Goal: Task Accomplishment & Management: Use online tool/utility

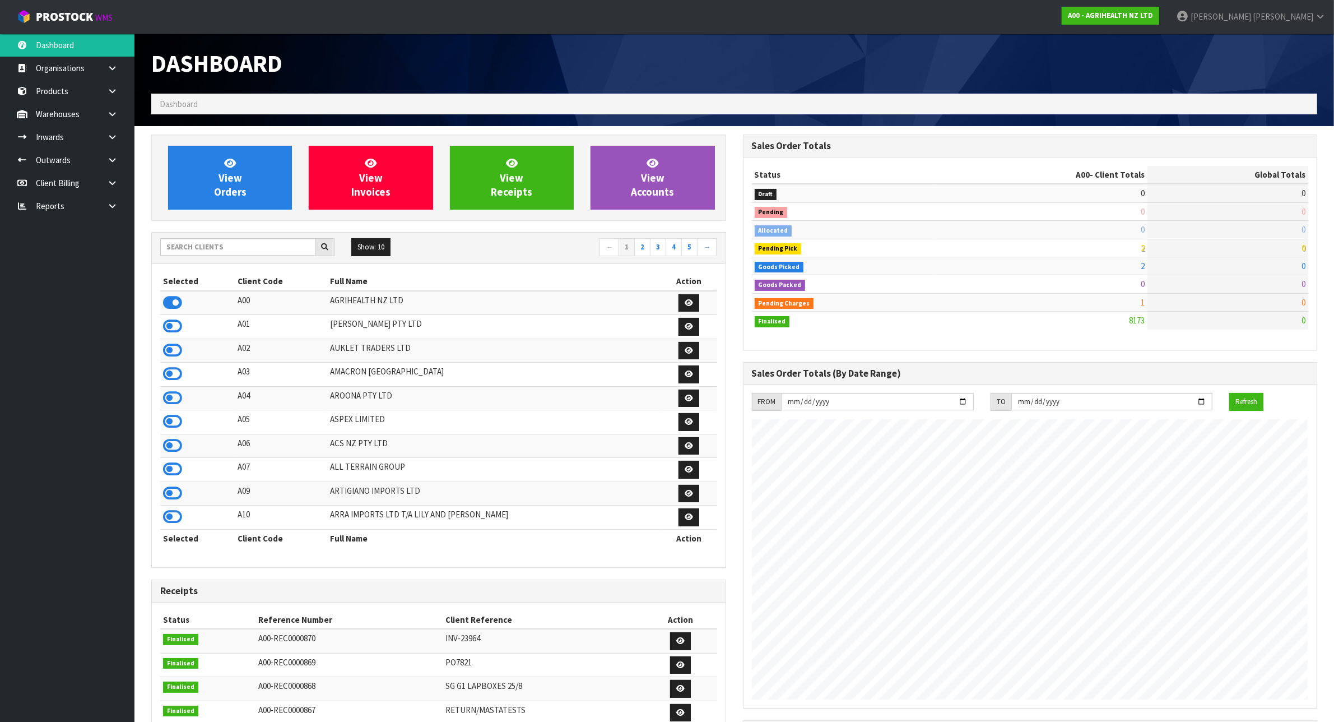
scroll to position [852, 591]
click at [185, 243] on input "text" at bounding box center [237, 246] width 155 height 17
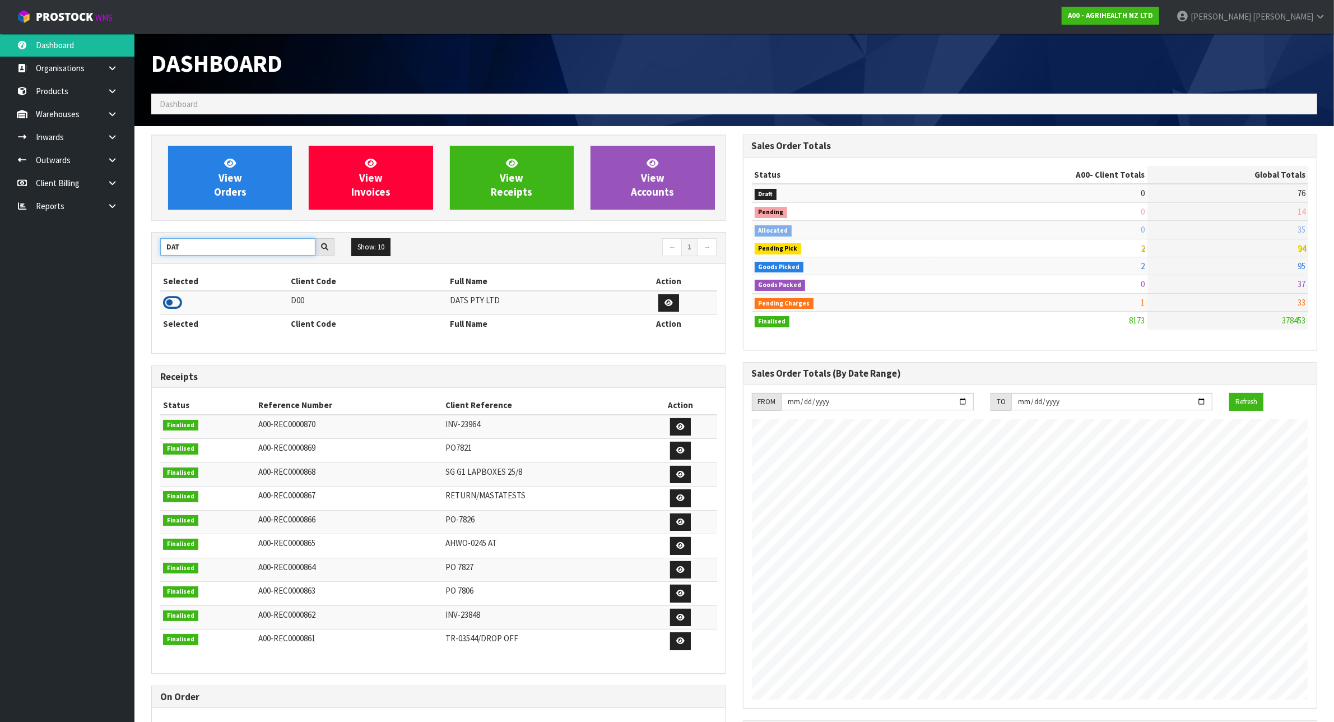
type input "DAT"
click at [177, 303] on icon at bounding box center [172, 302] width 19 height 17
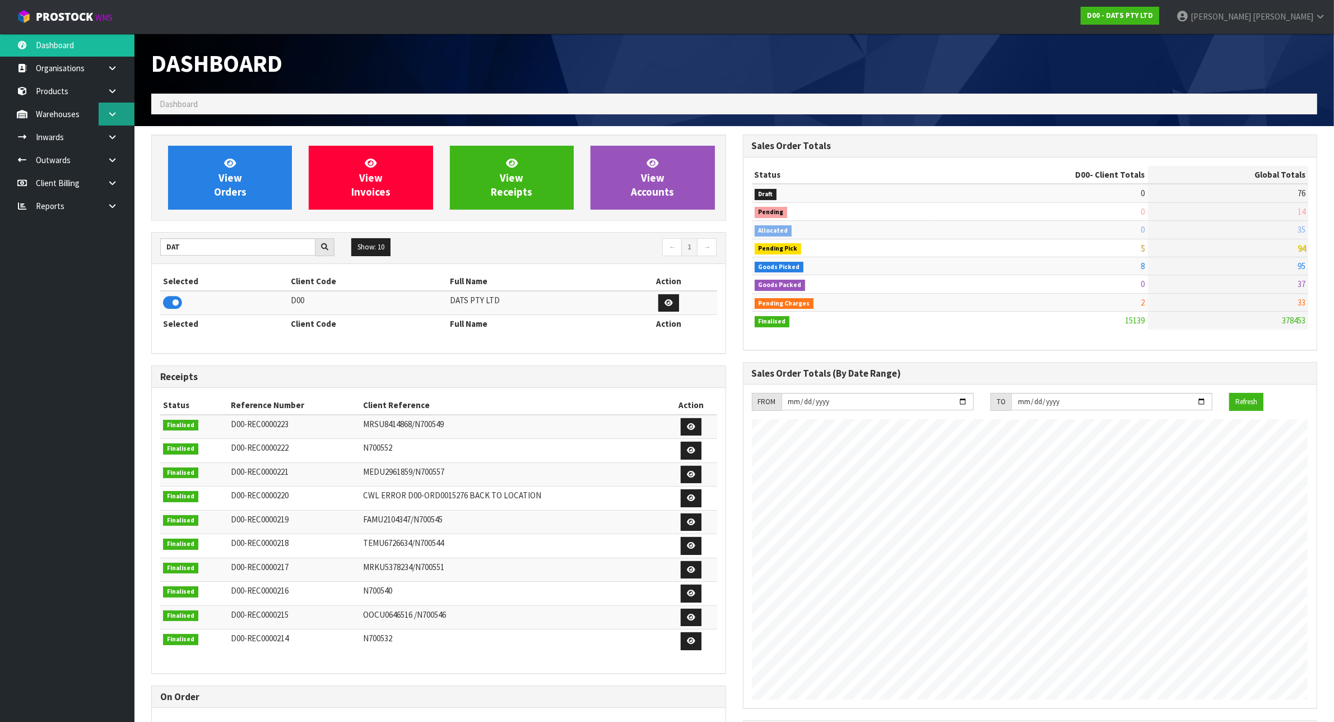
click at [121, 109] on link at bounding box center [117, 114] width 36 height 23
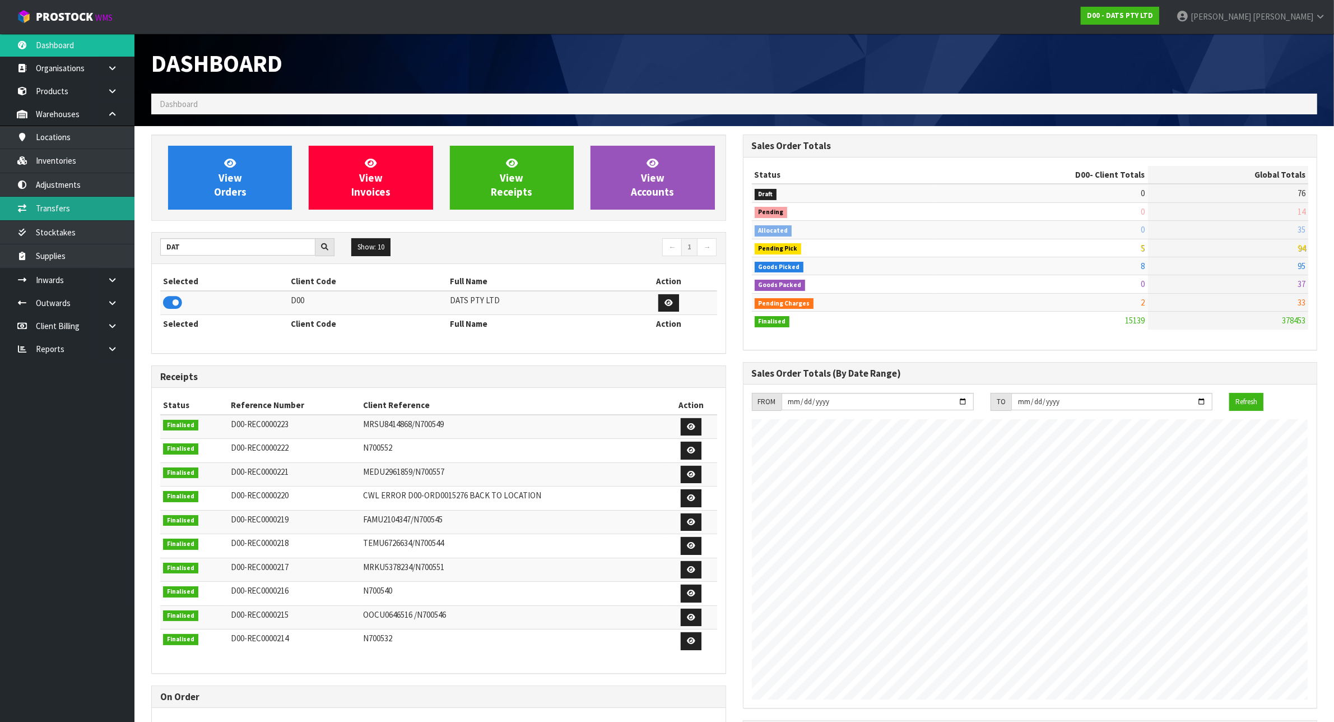
click at [83, 200] on link "Transfers" at bounding box center [67, 208] width 135 height 23
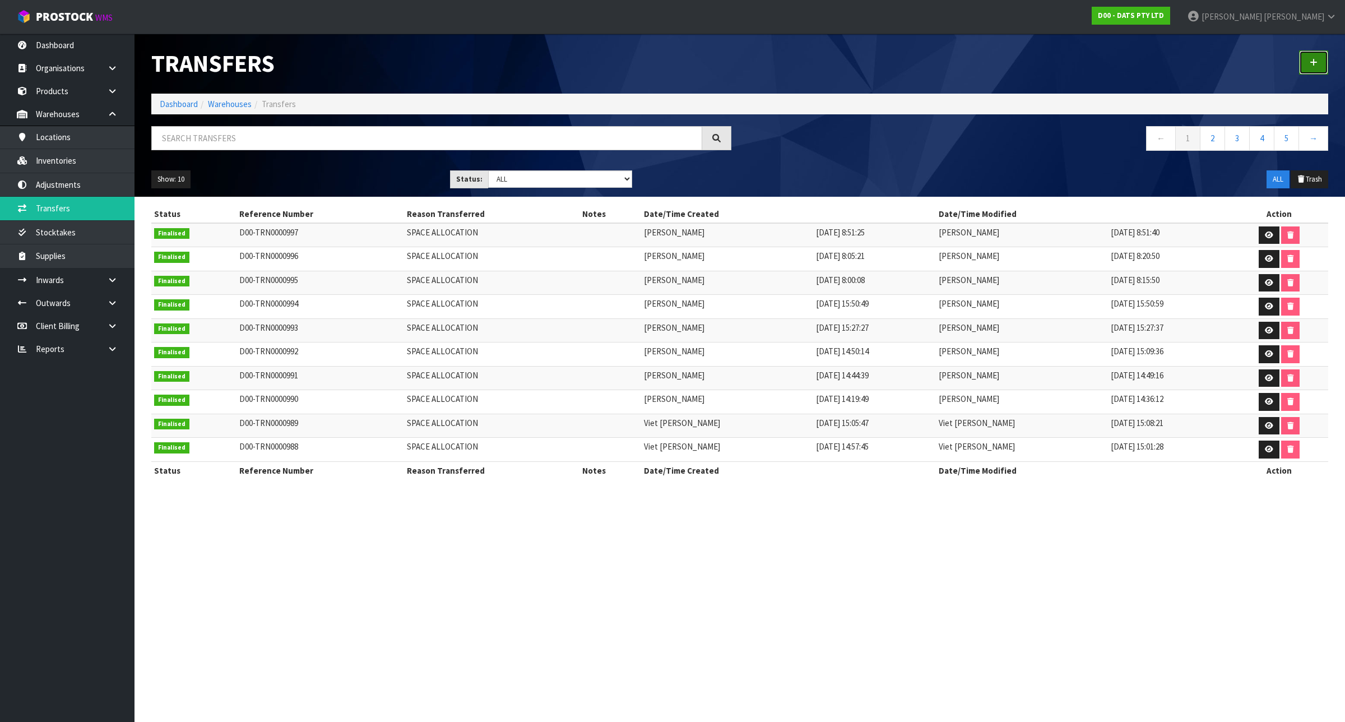
click at [1316, 59] on icon at bounding box center [1314, 62] width 8 height 8
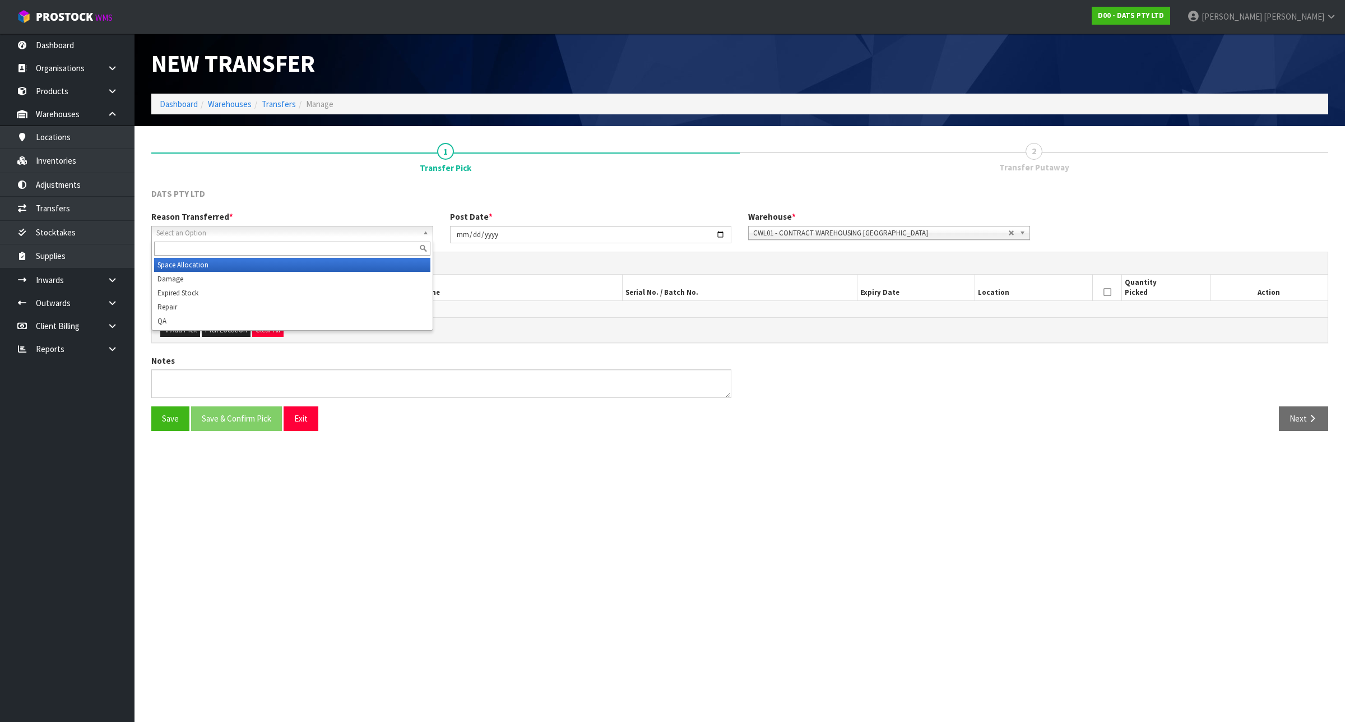
click at [291, 233] on span "Select an Option" at bounding box center [287, 232] width 262 height 13
click at [217, 265] on li "Space Allocation" at bounding box center [292, 265] width 276 height 14
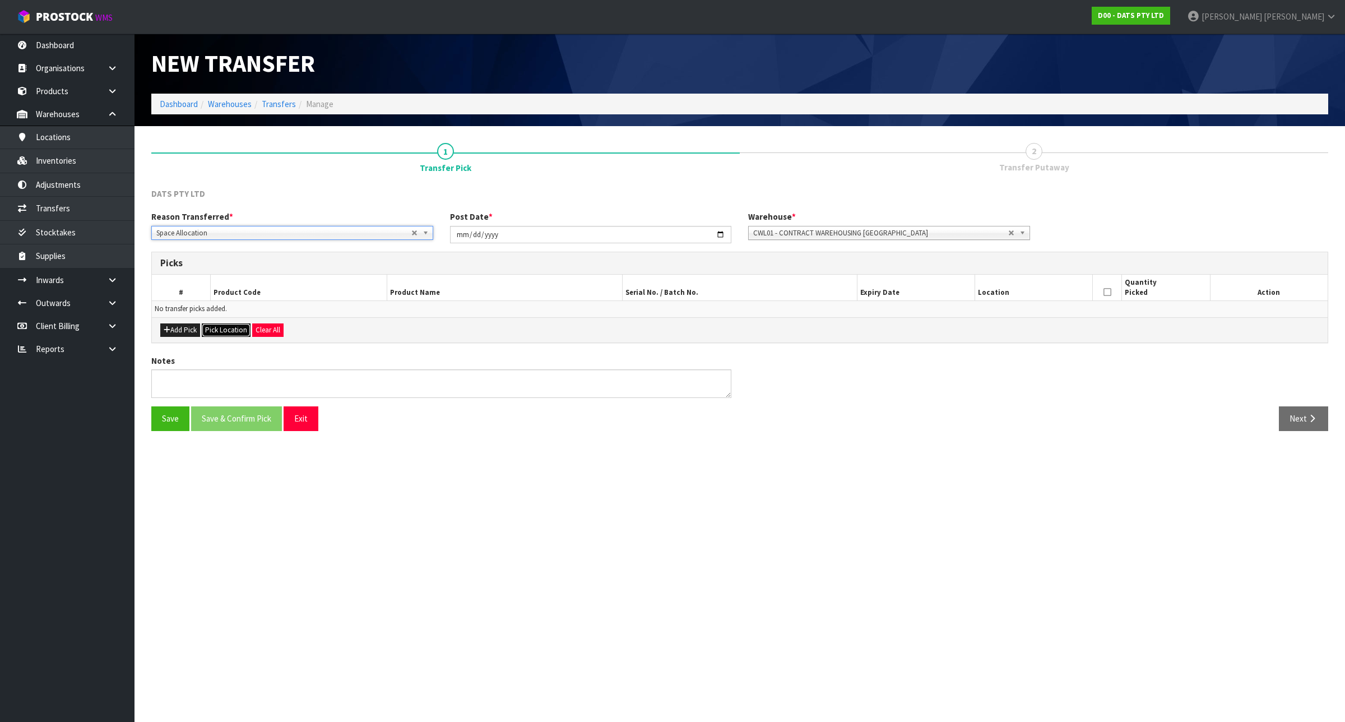
click at [213, 327] on button "Pick Location" at bounding box center [226, 329] width 49 height 13
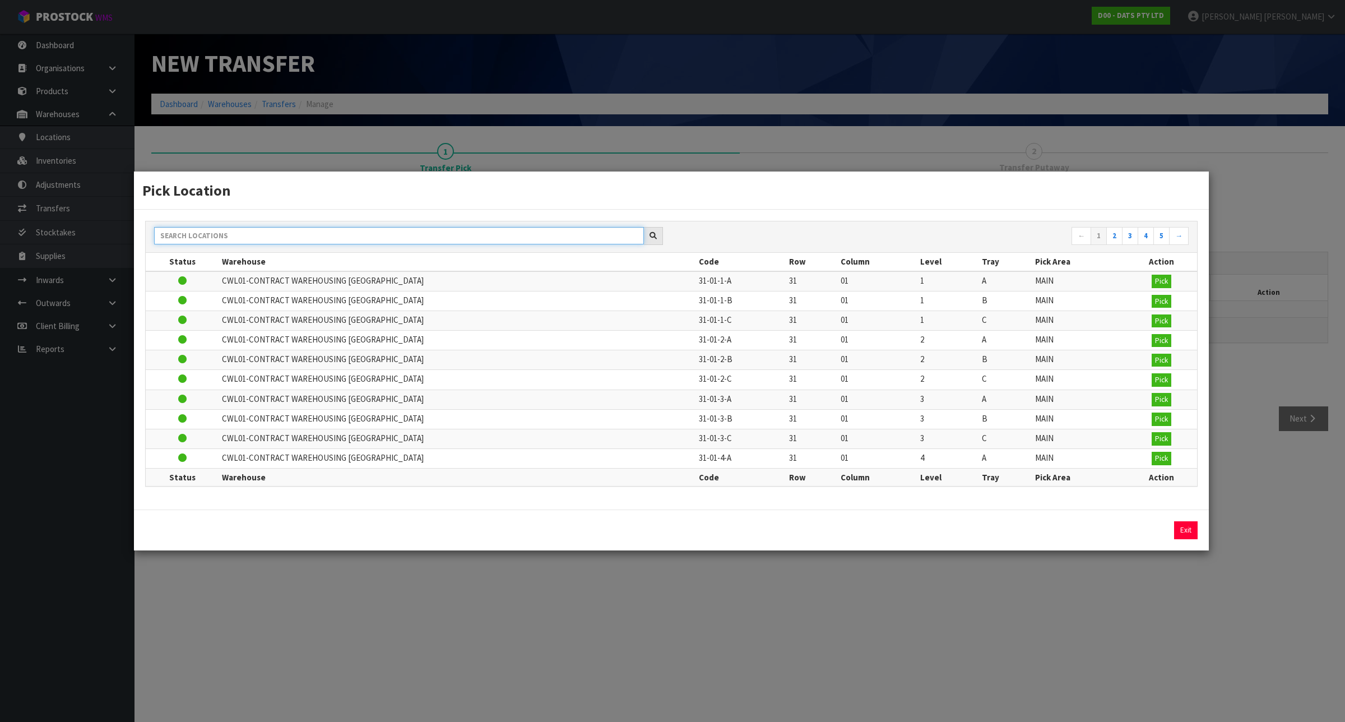
click at [245, 235] on input "text" at bounding box center [399, 235] width 490 height 17
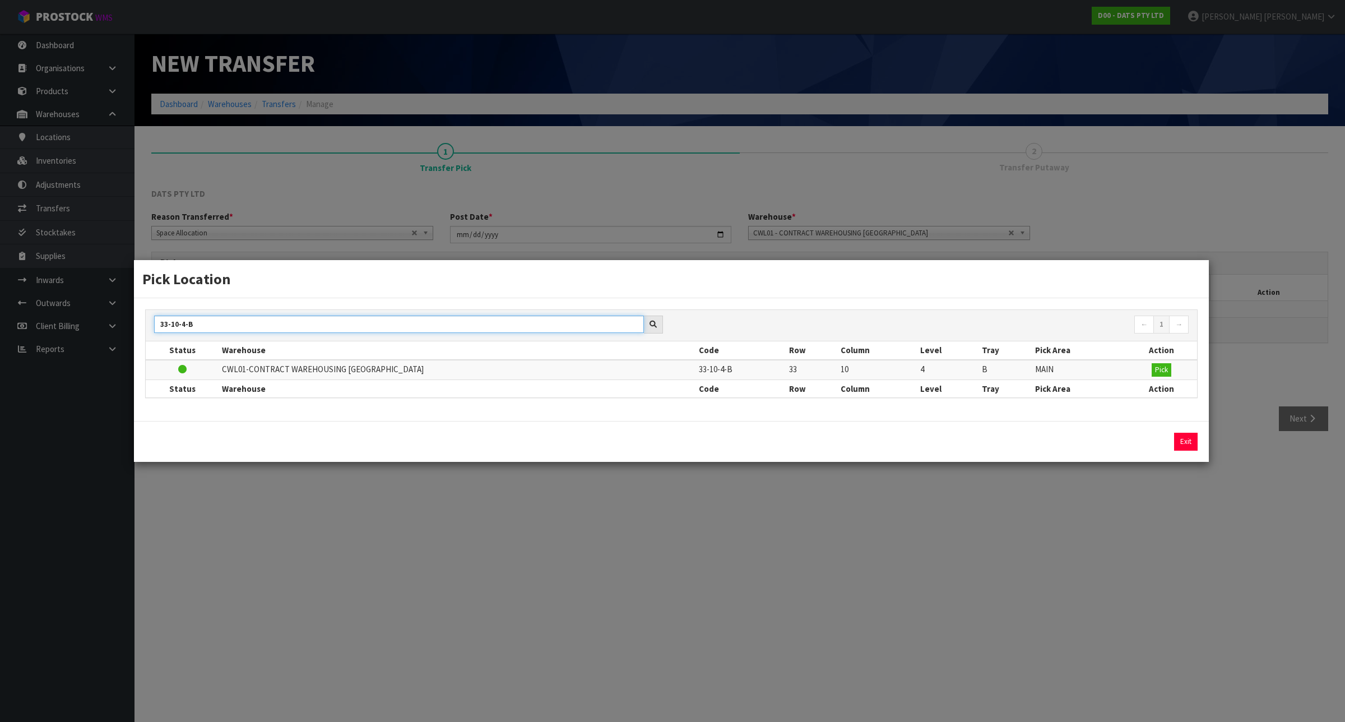
click at [166, 322] on input "33-10-4-B" at bounding box center [399, 324] width 490 height 17
type input "34-10-4-B"
click at [1156, 368] on span "Pick" at bounding box center [1161, 370] width 13 height 10
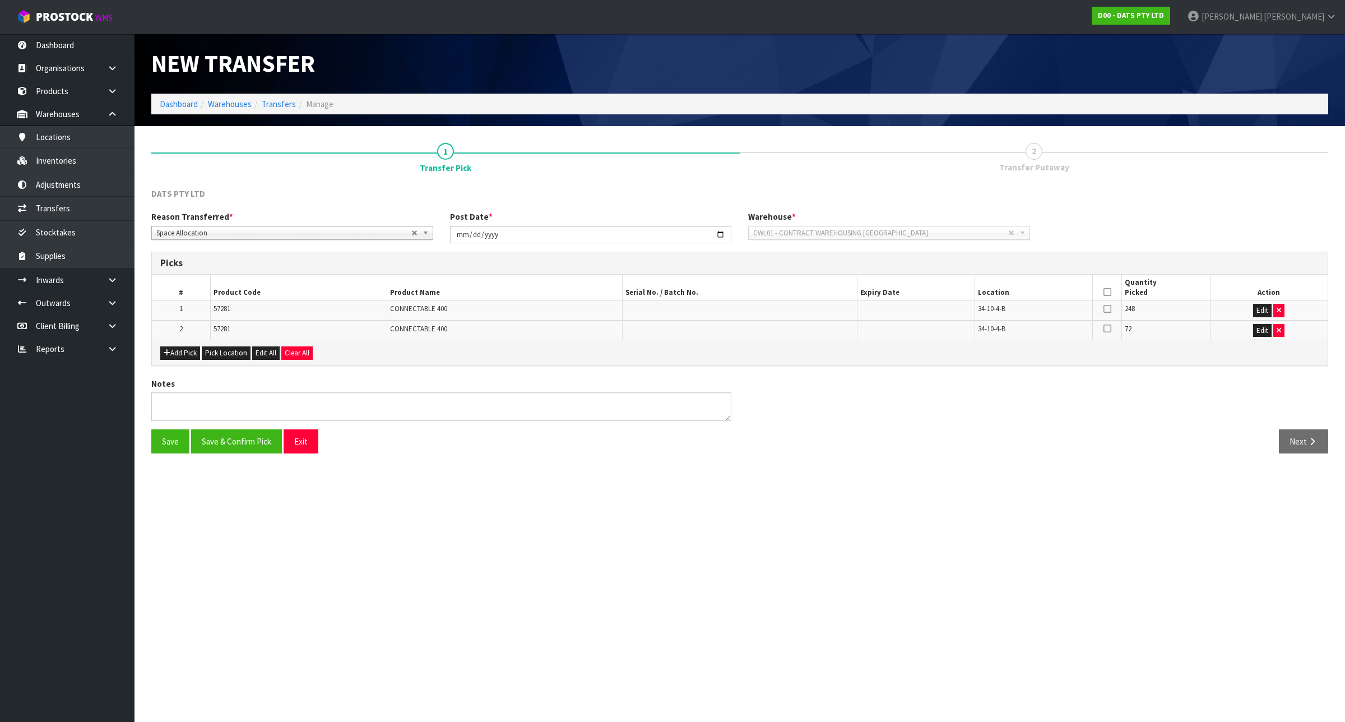
click at [1107, 292] on icon at bounding box center [1108, 292] width 8 height 1
click at [213, 452] on button "Save & Confirm Pick" at bounding box center [236, 441] width 91 height 24
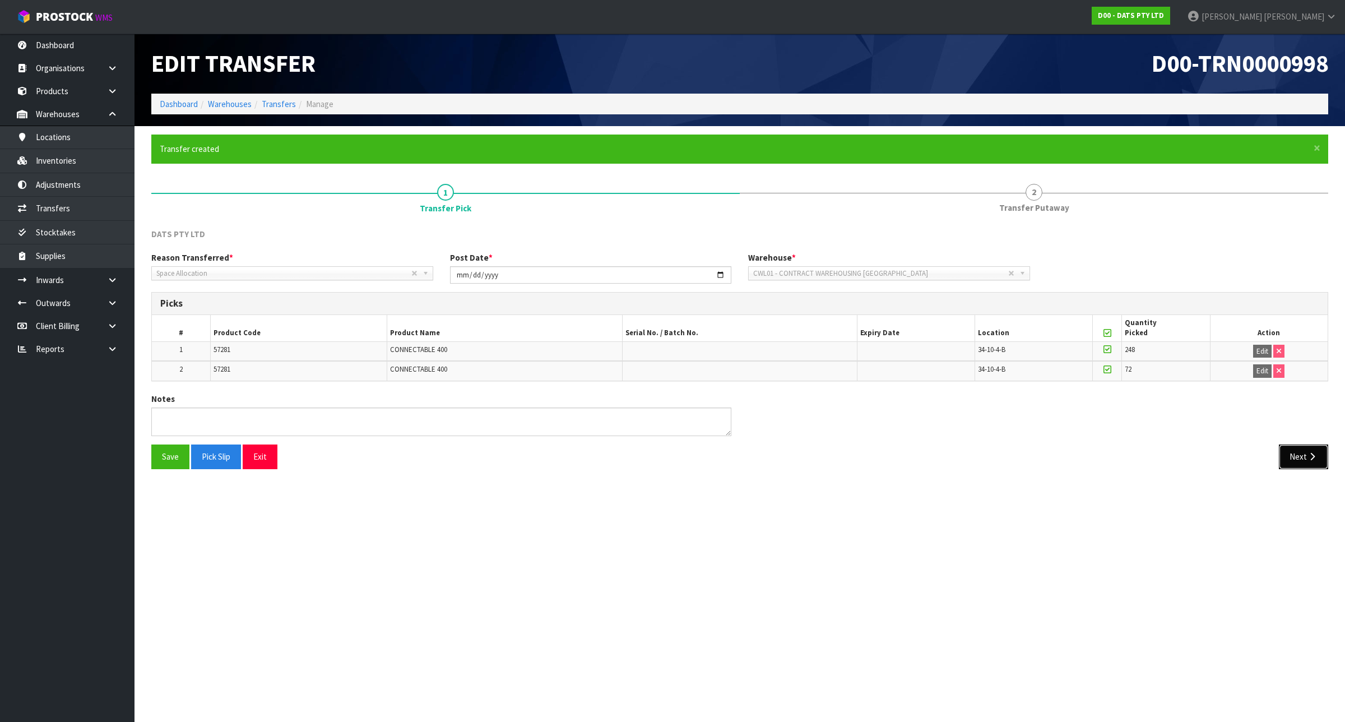
click at [1300, 449] on button "Next" at bounding box center [1303, 456] width 49 height 24
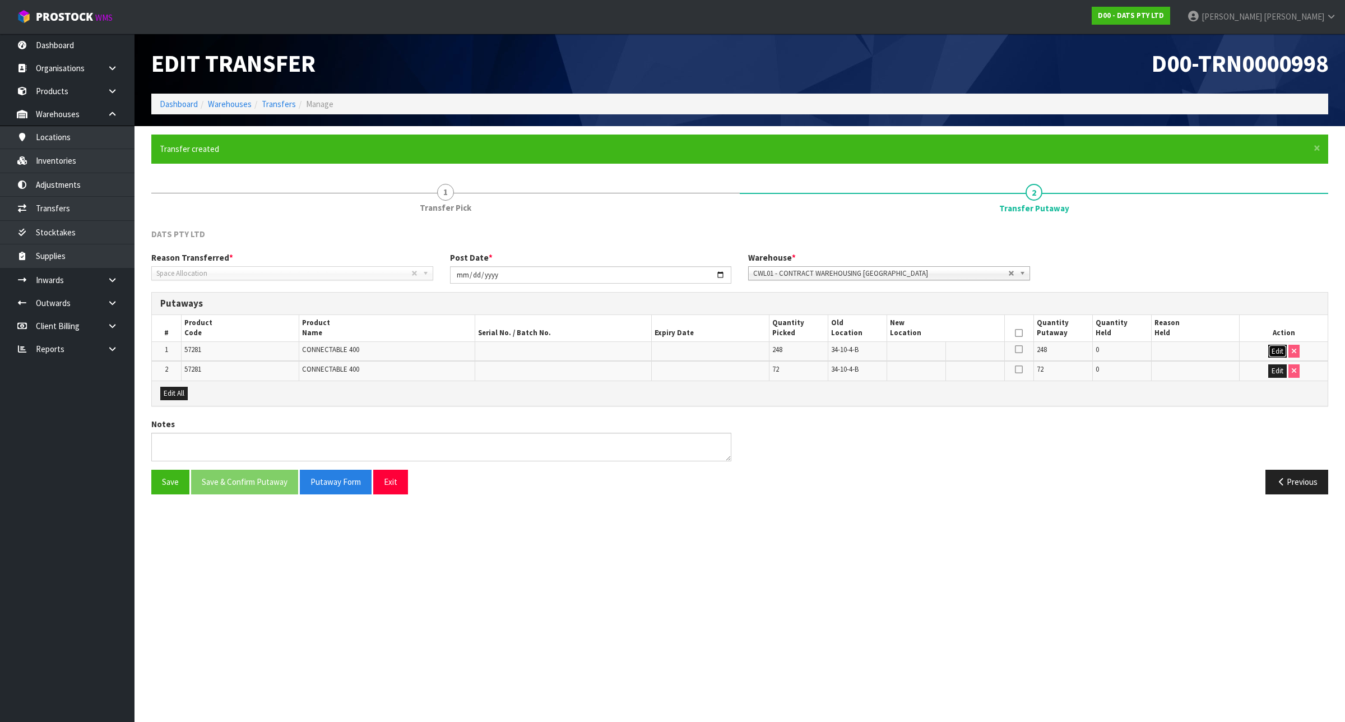
click at [1278, 351] on button "Edit" at bounding box center [1277, 351] width 18 height 13
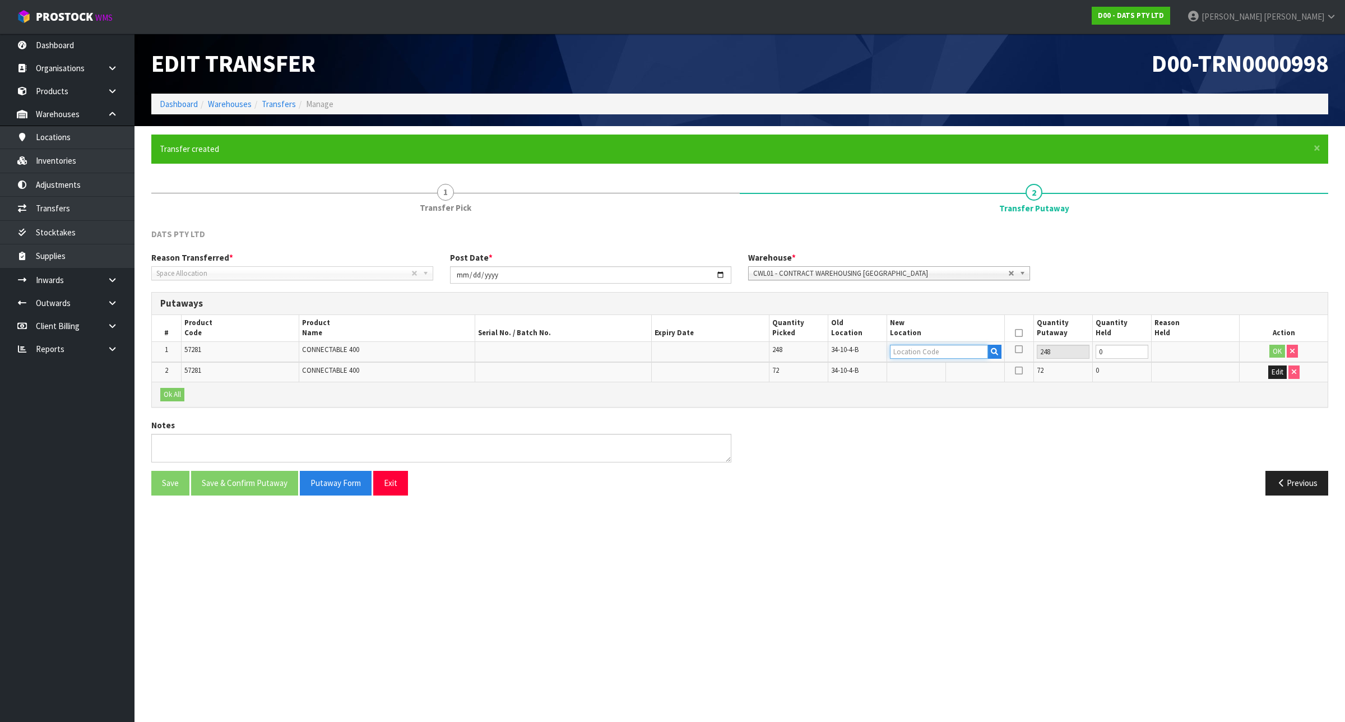
click at [939, 346] on input "text" at bounding box center [939, 352] width 98 height 14
type input "33-29-7-A"
click at [1285, 346] on td "OK" at bounding box center [1284, 351] width 88 height 21
click at [1279, 350] on button "OK" at bounding box center [1277, 351] width 16 height 13
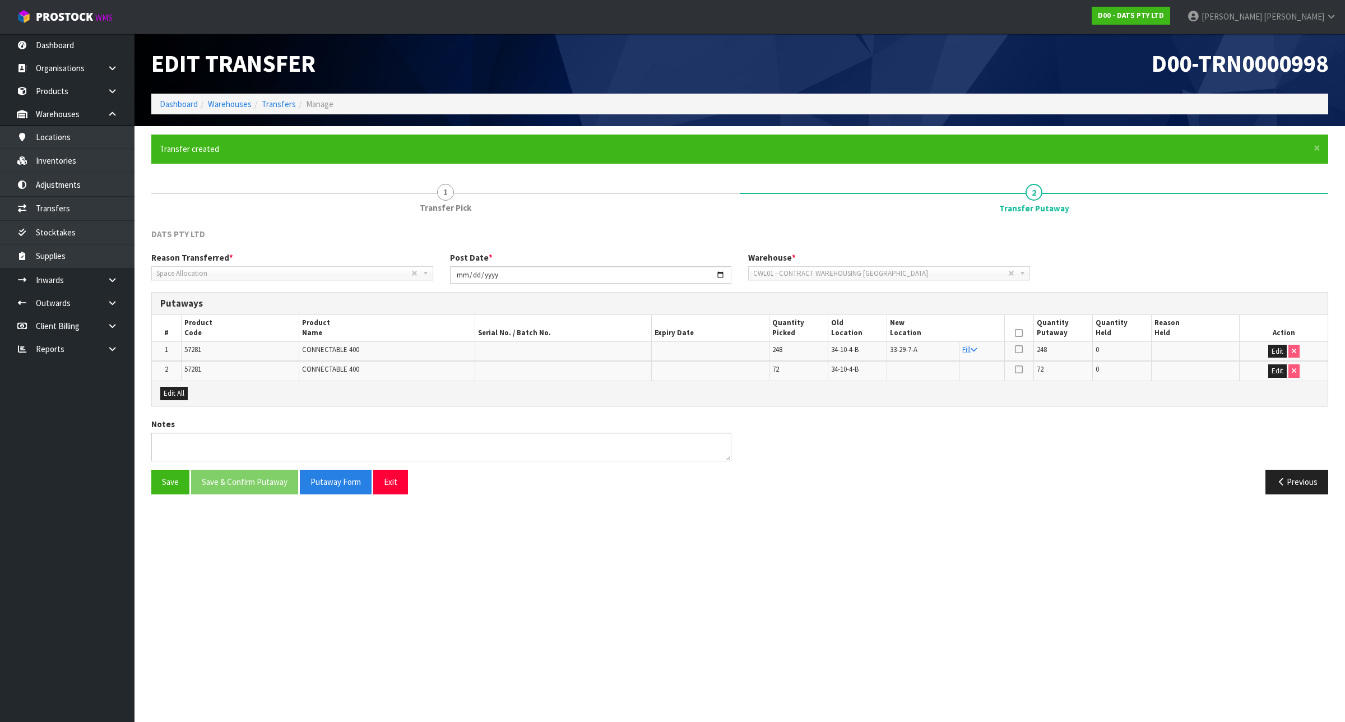
click at [979, 351] on td "Fill" at bounding box center [981, 351] width 45 height 20
click at [970, 346] on link "Fill" at bounding box center [969, 350] width 15 height 10
click at [1020, 333] on icon at bounding box center [1019, 333] width 8 height 1
click at [284, 461] on textarea at bounding box center [441, 447] width 580 height 29
click at [248, 485] on button "Save & Confirm Putaway" at bounding box center [244, 482] width 107 height 24
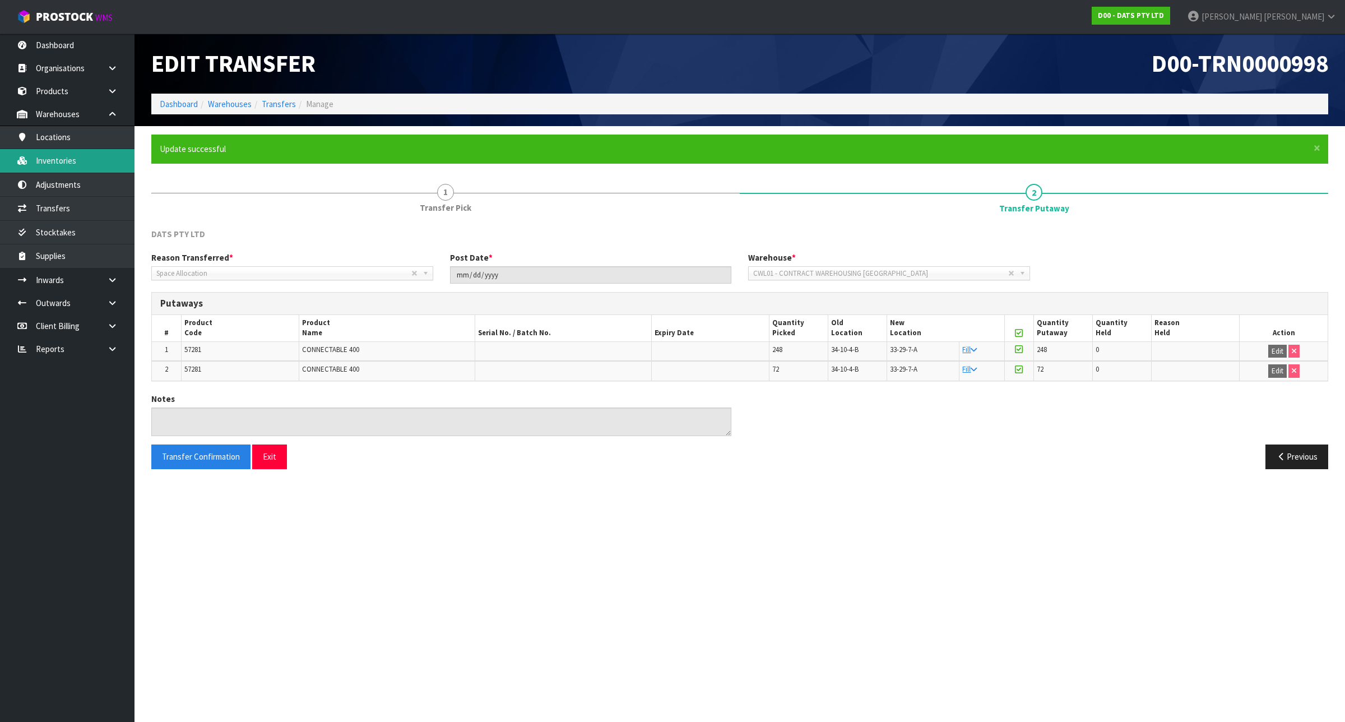
drag, startPoint x: 72, startPoint y: 157, endPoint x: 236, endPoint y: 82, distance: 180.3
click at [72, 157] on link "Inventories" at bounding box center [67, 160] width 135 height 23
